Goal: Information Seeking & Learning: Find specific fact

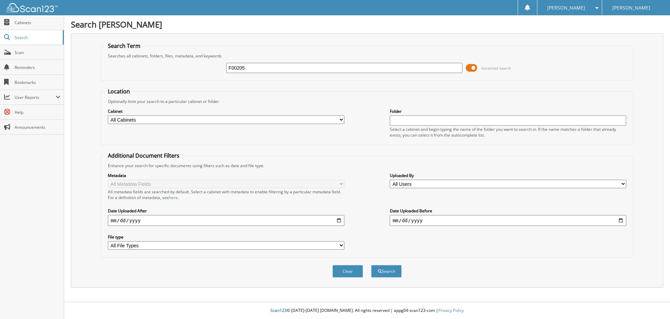
type input "F00205"
click at [371, 265] on button "Search" at bounding box center [386, 271] width 31 height 13
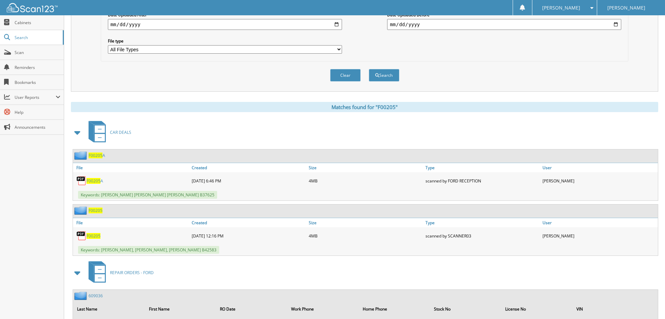
scroll to position [212, 0]
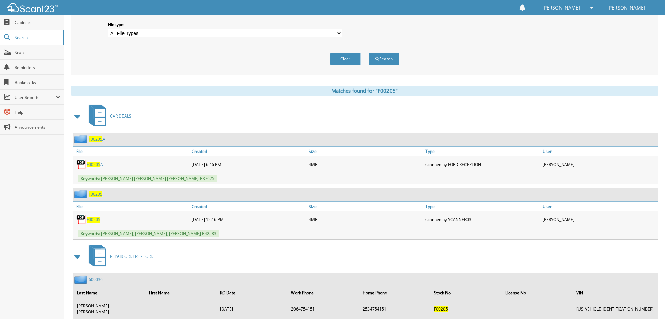
click at [92, 220] on span "F00205" at bounding box center [94, 219] width 14 height 6
